Goal: Navigation & Orientation: Find specific page/section

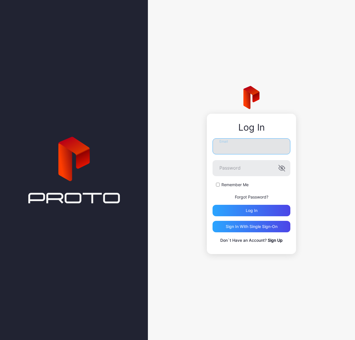
click at [227, 148] on input "Email" at bounding box center [252, 146] width 78 height 16
type input "**********"
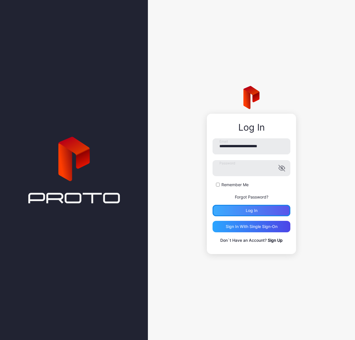
click at [236, 211] on div "Log in" at bounding box center [252, 210] width 78 height 11
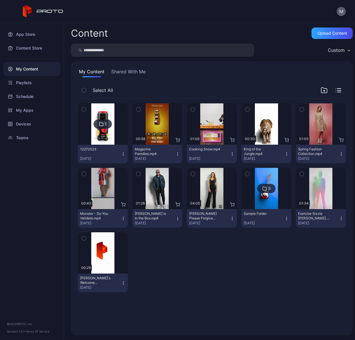
click at [342, 9] on button "M" at bounding box center [341, 11] width 9 height 9
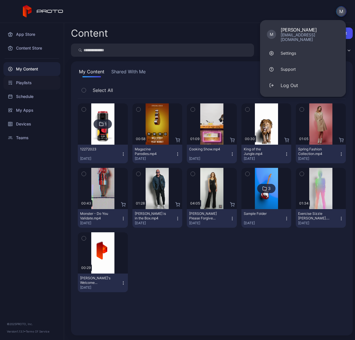
click at [22, 83] on div "Playlists" at bounding box center [31, 83] width 57 height 14
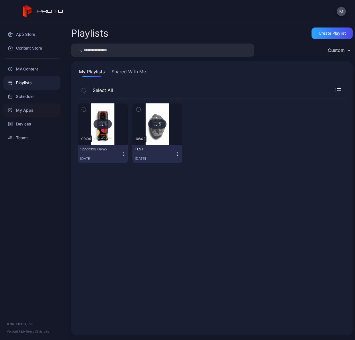
click at [22, 109] on div "My Apps" at bounding box center [31, 110] width 57 height 14
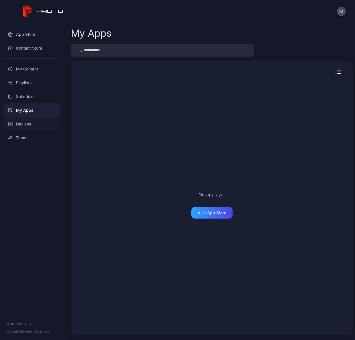
click at [21, 124] on div "Devices" at bounding box center [31, 124] width 57 height 14
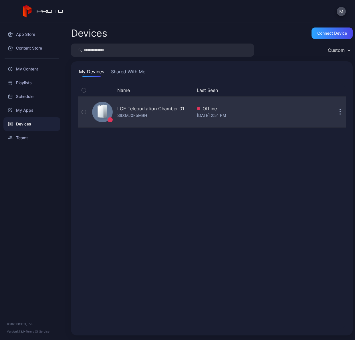
click at [271, 115] on div "[DATE] 2:51 PM" at bounding box center [258, 115] width 122 height 7
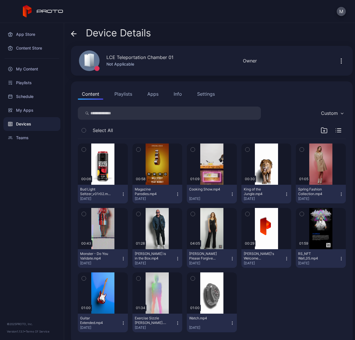
click at [154, 94] on button "Apps" at bounding box center [152, 93] width 19 height 11
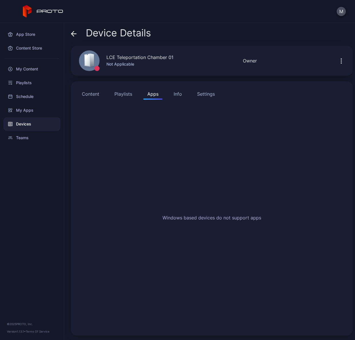
click at [88, 94] on button "Content" at bounding box center [90, 93] width 25 height 11
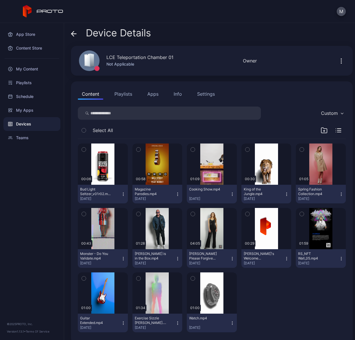
scroll to position [8, 0]
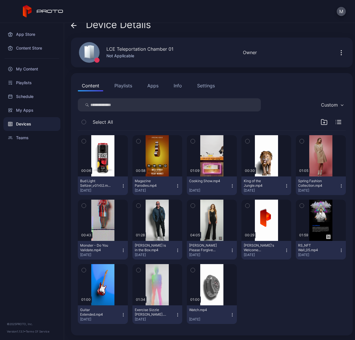
click at [338, 52] on icon "button" at bounding box center [341, 52] width 7 height 7
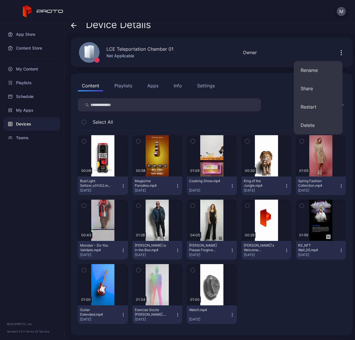
click at [283, 47] on div "LCE Teleportation Chamber 01 Not Applicable Offline Last Seen [DATE] 2:51 PM Ow…" at bounding box center [212, 52] width 282 height 30
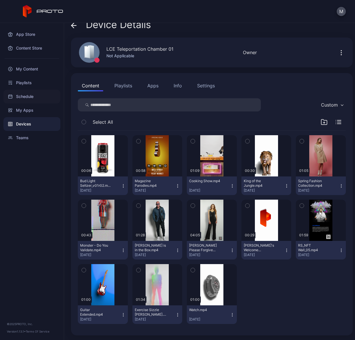
click at [14, 94] on div "Schedule" at bounding box center [31, 97] width 57 height 14
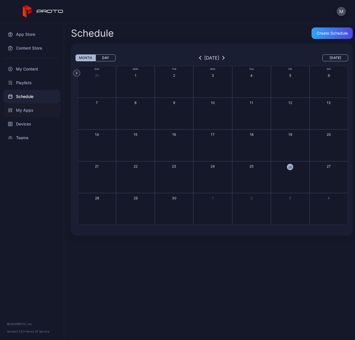
click at [26, 112] on div "My Apps" at bounding box center [31, 110] width 57 height 14
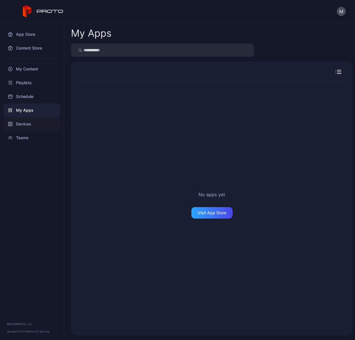
click at [20, 124] on div "Devices" at bounding box center [31, 124] width 57 height 14
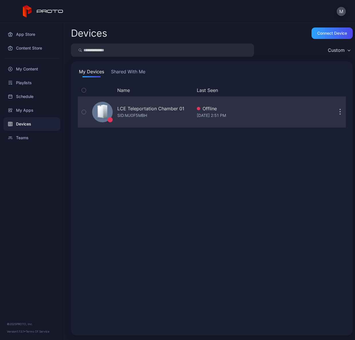
click at [153, 109] on div "LCE Teleportation Chamber 01" at bounding box center [150, 108] width 67 height 7
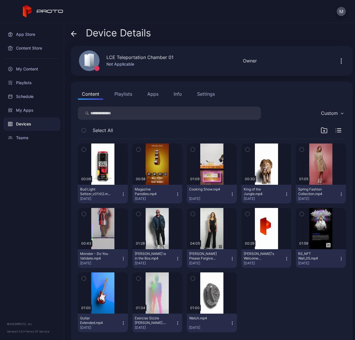
click at [341, 61] on icon "button" at bounding box center [341, 61] width 1 height 1
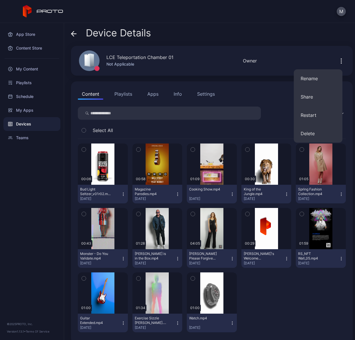
click at [284, 62] on div "LCE Teleportation Chamber 01 Not Applicable Offline Last Seen [DATE] 2:51 PM Ow…" at bounding box center [212, 61] width 282 height 30
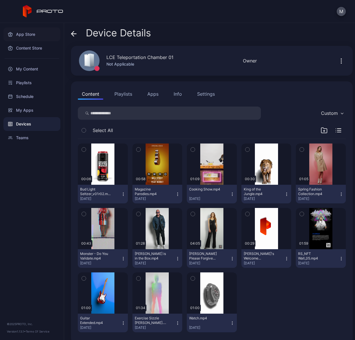
click at [22, 35] on div "App Store" at bounding box center [31, 34] width 57 height 14
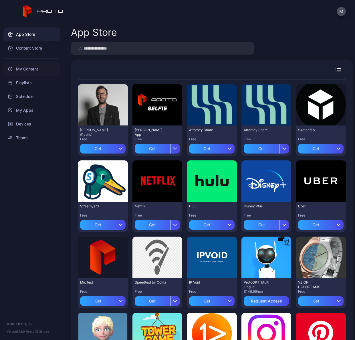
click at [17, 67] on div "My Content" at bounding box center [31, 69] width 57 height 14
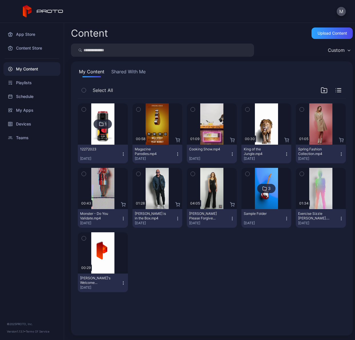
click at [133, 72] on button "Shared With Me" at bounding box center [128, 72] width 37 height 9
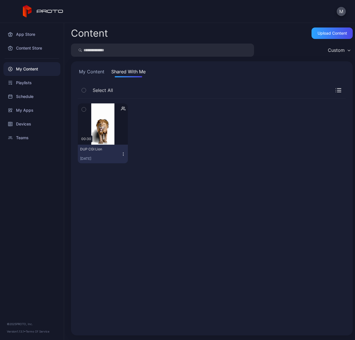
click at [90, 71] on button "My Content" at bounding box center [92, 72] width 28 height 9
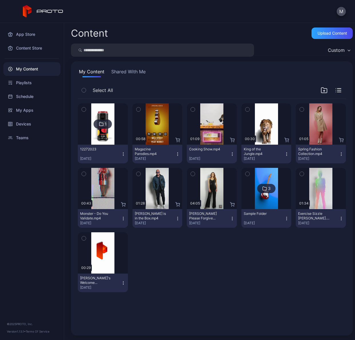
click at [340, 50] on div "Custom" at bounding box center [339, 50] width 28 height 9
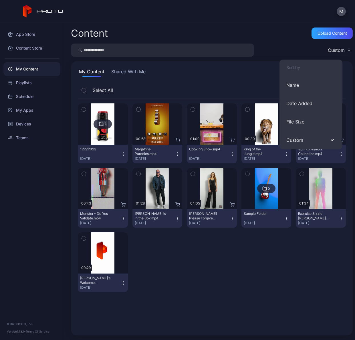
click at [277, 23] on div "Content Upload Content Custom My Content Shared With Me Select All 1 12272023 […" at bounding box center [209, 181] width 291 height 317
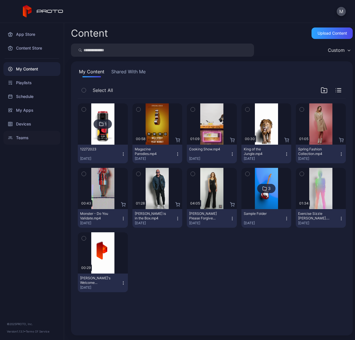
click at [16, 137] on div "Teams" at bounding box center [31, 138] width 57 height 14
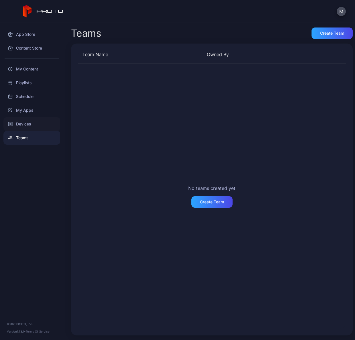
click at [20, 125] on div "Devices" at bounding box center [31, 124] width 57 height 14
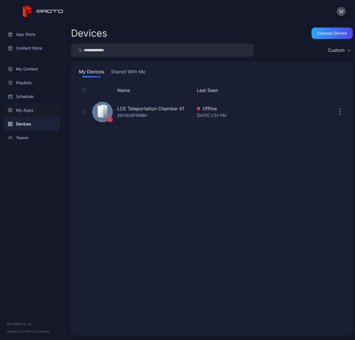
click at [19, 109] on div "My Apps" at bounding box center [31, 110] width 57 height 14
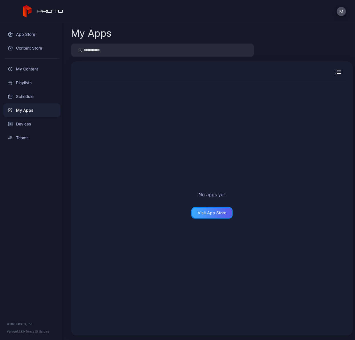
click at [208, 210] on div "Visit App Store" at bounding box center [211, 212] width 41 height 11
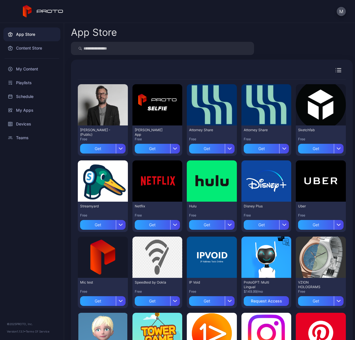
click at [128, 48] on input "search" at bounding box center [162, 48] width 183 height 13
type input "****"
click at [277, 49] on div "****" at bounding box center [212, 48] width 282 height 13
click at [19, 95] on div "Schedule" at bounding box center [31, 97] width 57 height 14
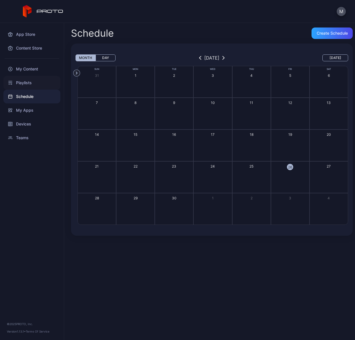
click at [25, 82] on div "Playlists" at bounding box center [31, 83] width 57 height 14
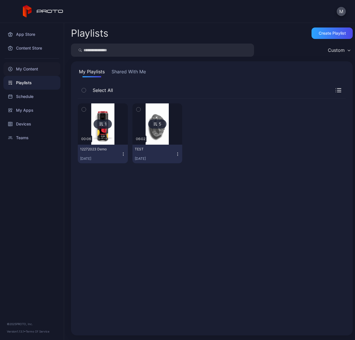
click at [22, 69] on div "My Content" at bounding box center [31, 69] width 57 height 14
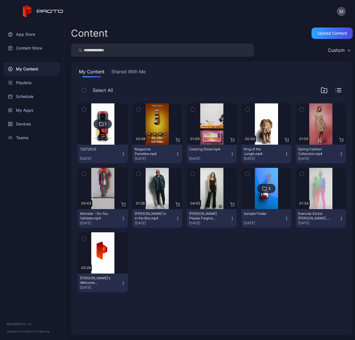
click at [10, 68] on icon at bounding box center [10, 69] width 5 height 5
click at [97, 178] on div "Preview" at bounding box center [103, 188] width 50 height 41
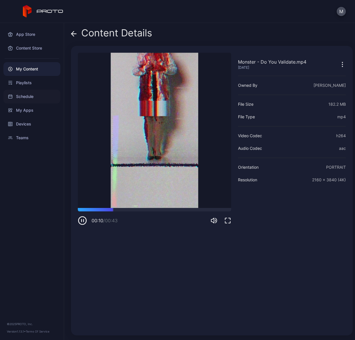
click at [15, 96] on div "Schedule" at bounding box center [31, 97] width 57 height 14
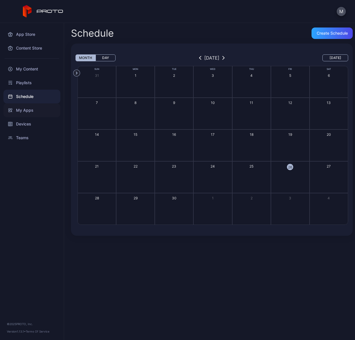
click at [14, 109] on div "My Apps" at bounding box center [31, 110] width 57 height 14
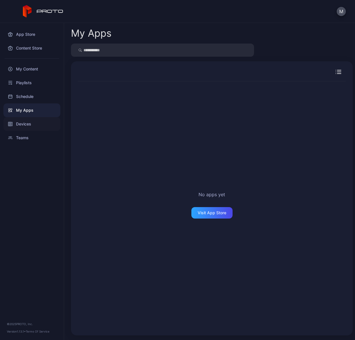
click at [17, 124] on div "Devices" at bounding box center [31, 124] width 57 height 14
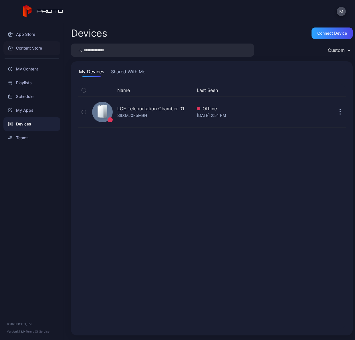
click at [20, 47] on div "Content Store" at bounding box center [31, 48] width 57 height 14
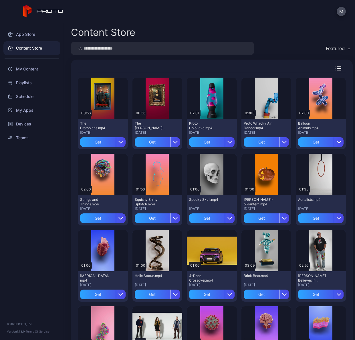
click at [340, 48] on div "Featured" at bounding box center [338, 48] width 30 height 9
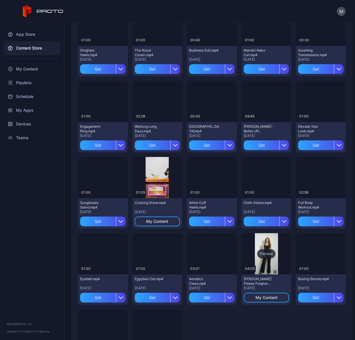
scroll to position [1120, 0]
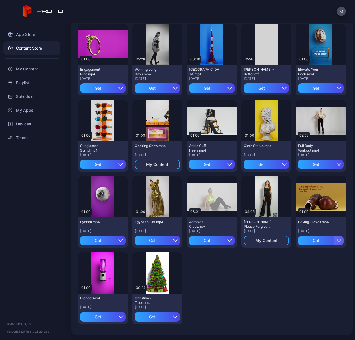
click at [337, 240] on icon "button" at bounding box center [339, 240] width 5 height 5
